Goal: Find specific page/section: Find specific page/section

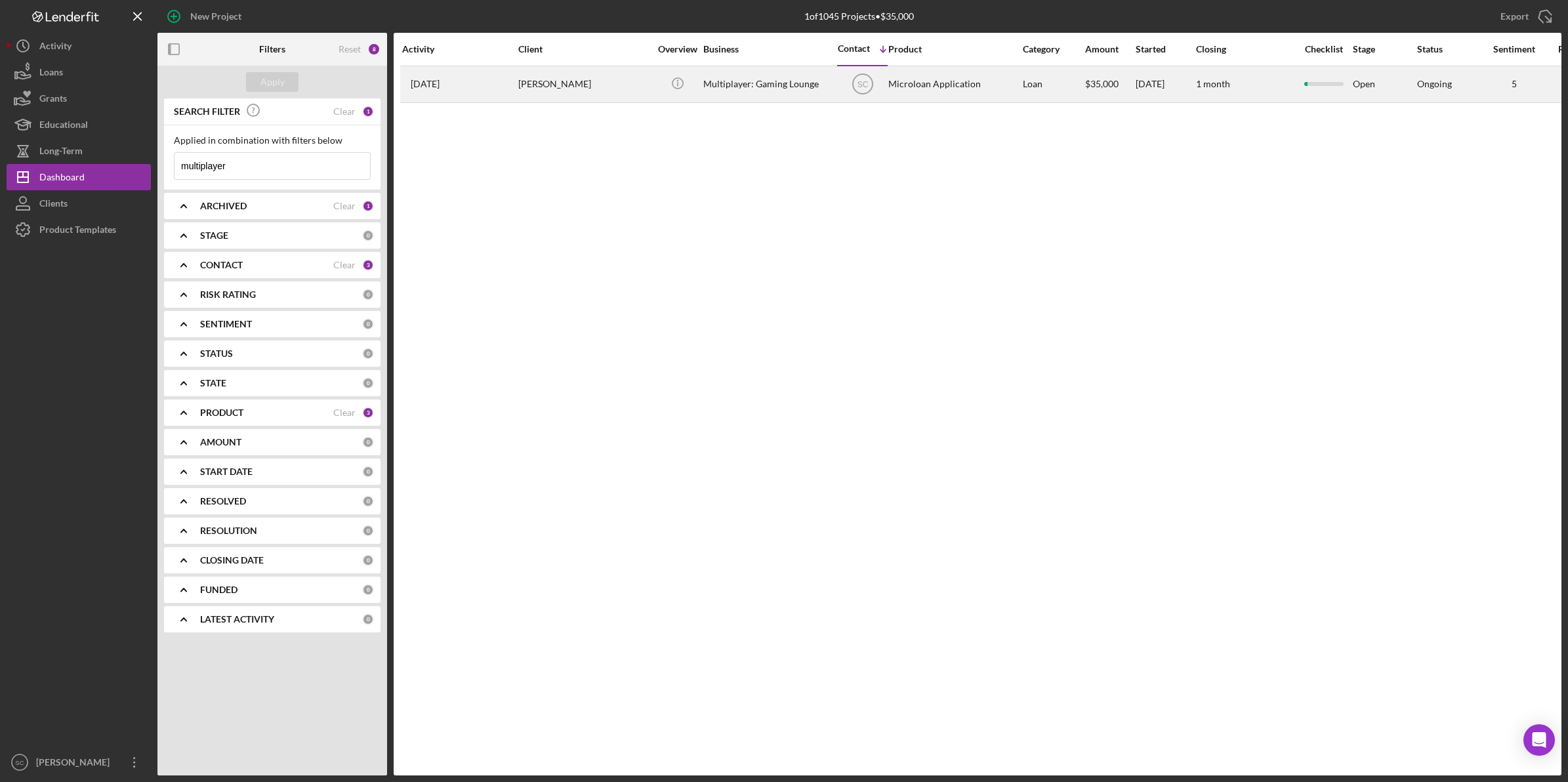
click at [719, 85] on div "Multiplayer: Gaming Lounge" at bounding box center [769, 84] width 132 height 35
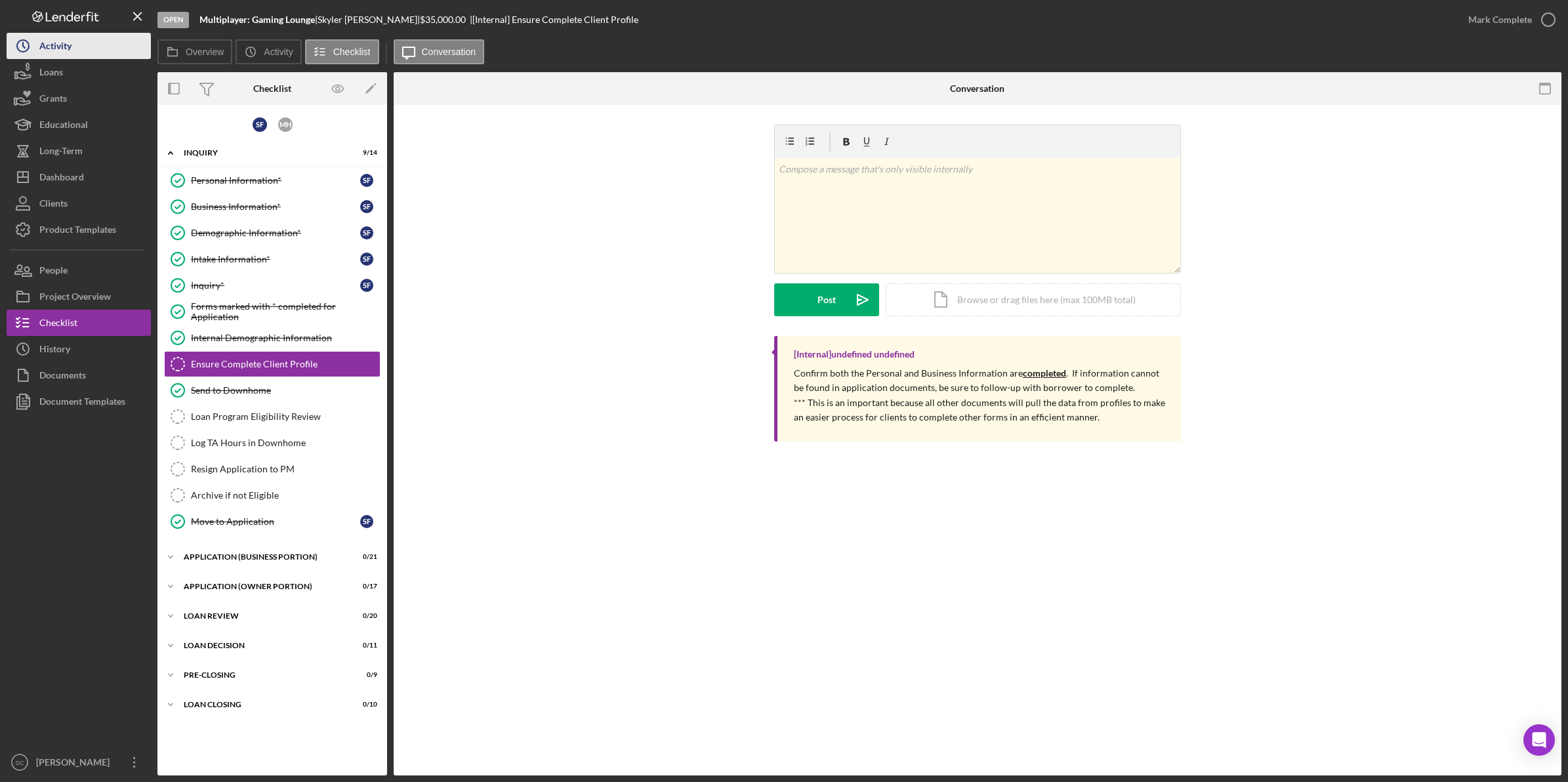
click at [51, 52] on div "Activity" at bounding box center [56, 47] width 32 height 30
